Goal: Task Accomplishment & Management: Use online tool/utility

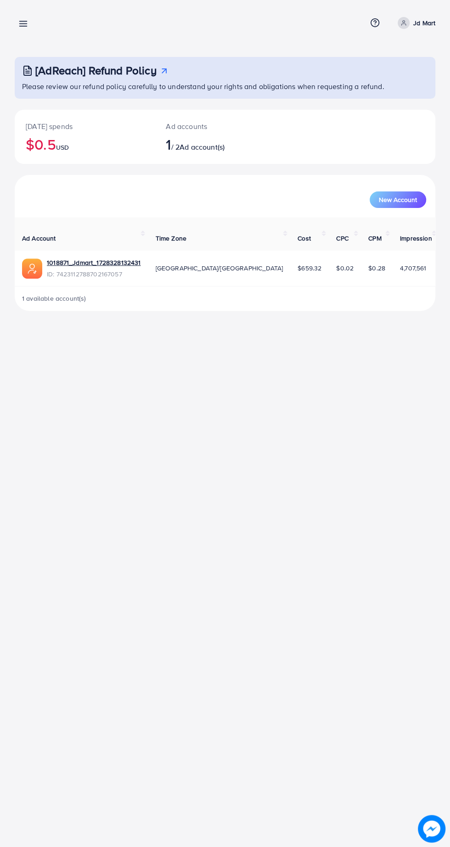
click at [20, 28] on icon at bounding box center [23, 24] width 10 height 10
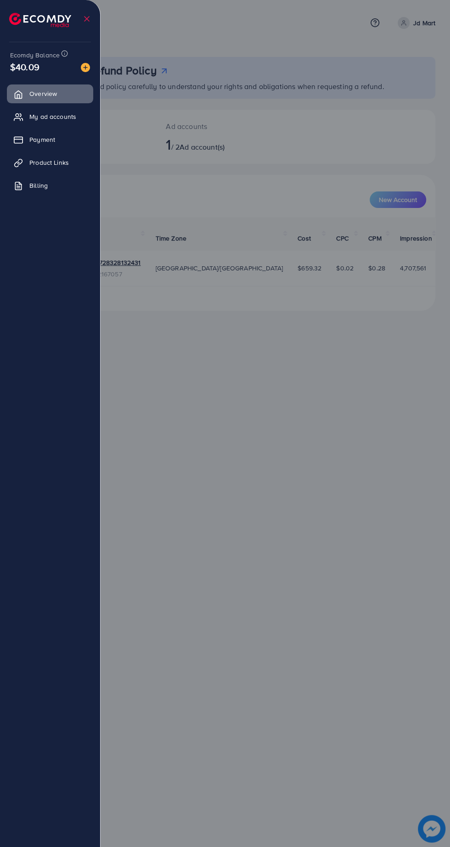
click at [218, 404] on div at bounding box center [225, 508] width 450 height 1016
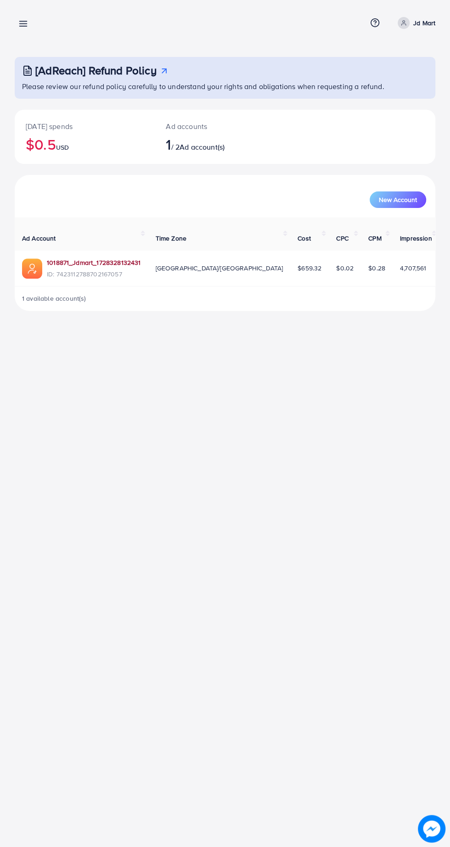
click at [91, 258] on link "1018871_Jdmart_1728328132431" at bounding box center [94, 262] width 94 height 9
click at [25, 20] on icon at bounding box center [23, 24] width 10 height 10
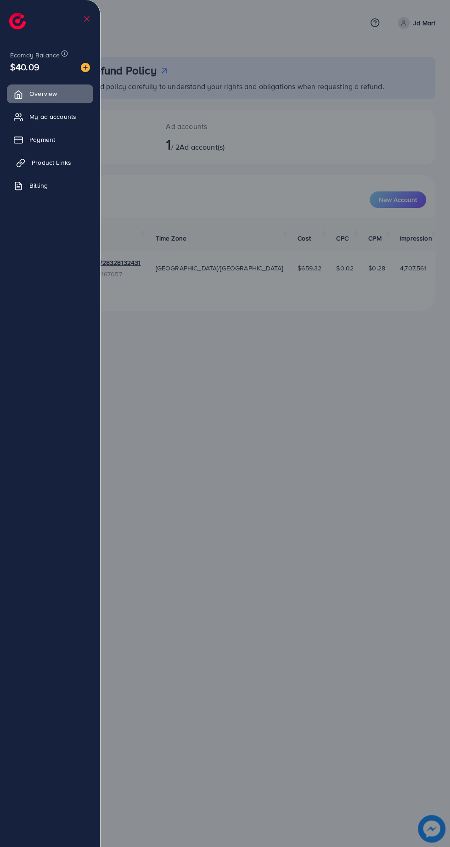
click at [50, 166] on span "Product Links" at bounding box center [51, 162] width 39 height 9
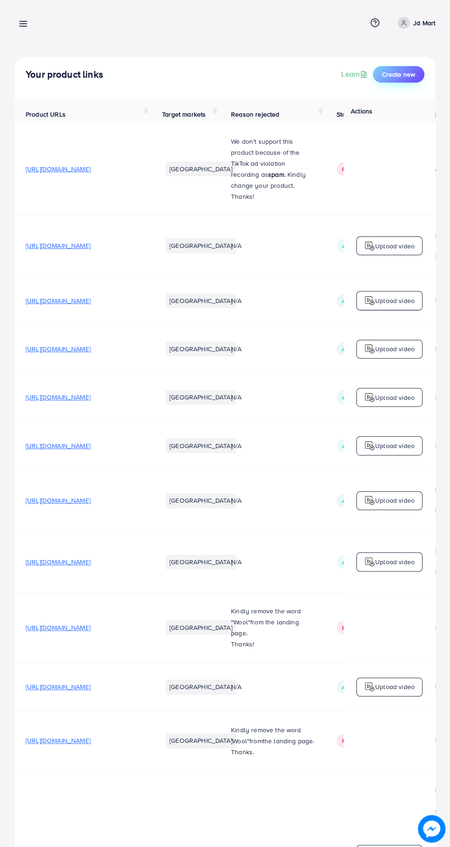
click at [395, 78] on span "Create new" at bounding box center [398, 74] width 33 height 9
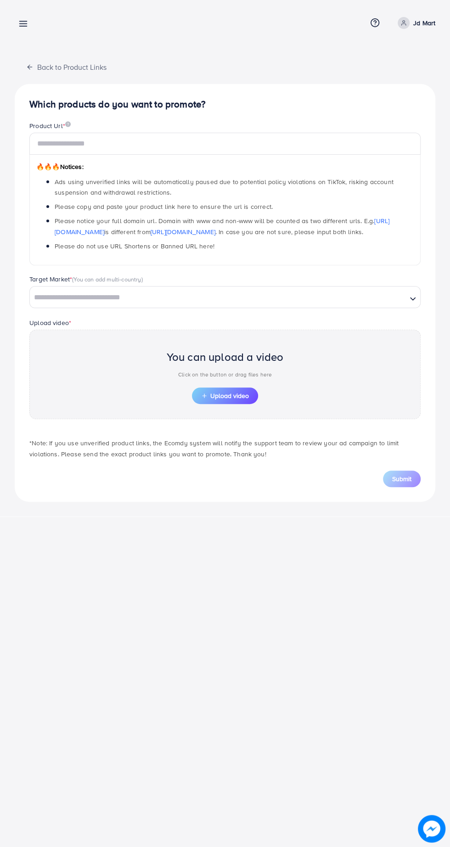
click at [412, 82] on div "Back to Product Links Which products do you want to promote? Product Url * 🔥🔥🔥 …" at bounding box center [225, 279] width 421 height 445
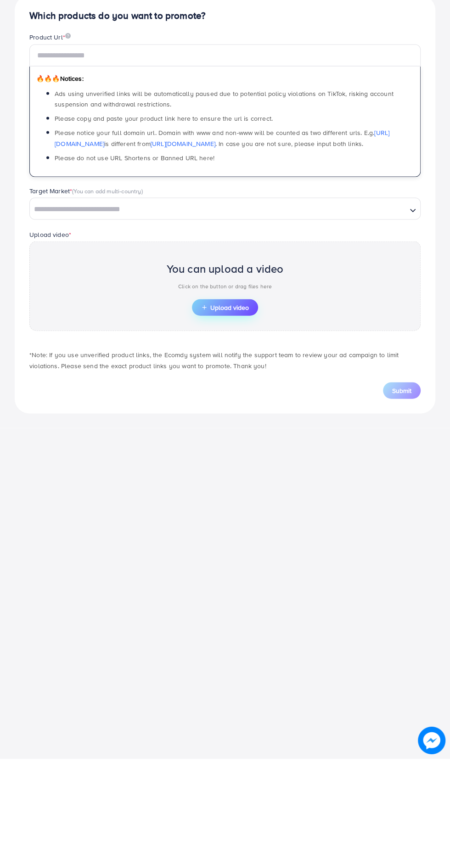
click at [223, 395] on div "You can upload a video Click on the button or drag files here Upload video" at bounding box center [224, 375] width 391 height 90
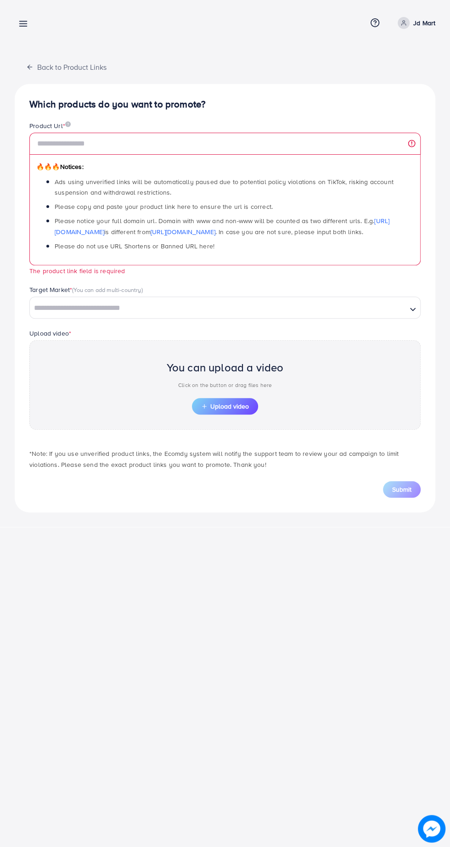
click at [20, 24] on line at bounding box center [23, 24] width 7 height 0
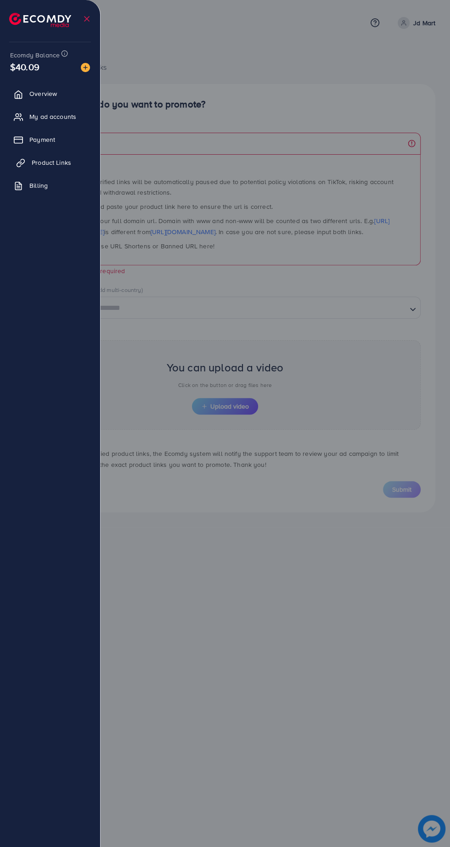
click at [52, 163] on span "Product Links" at bounding box center [51, 162] width 39 height 9
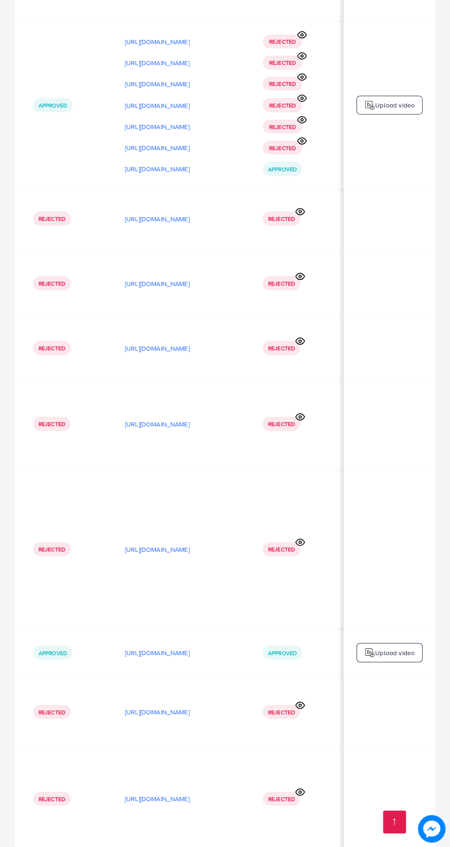
scroll to position [748, 0]
